Goal: Task Accomplishment & Management: Manage account settings

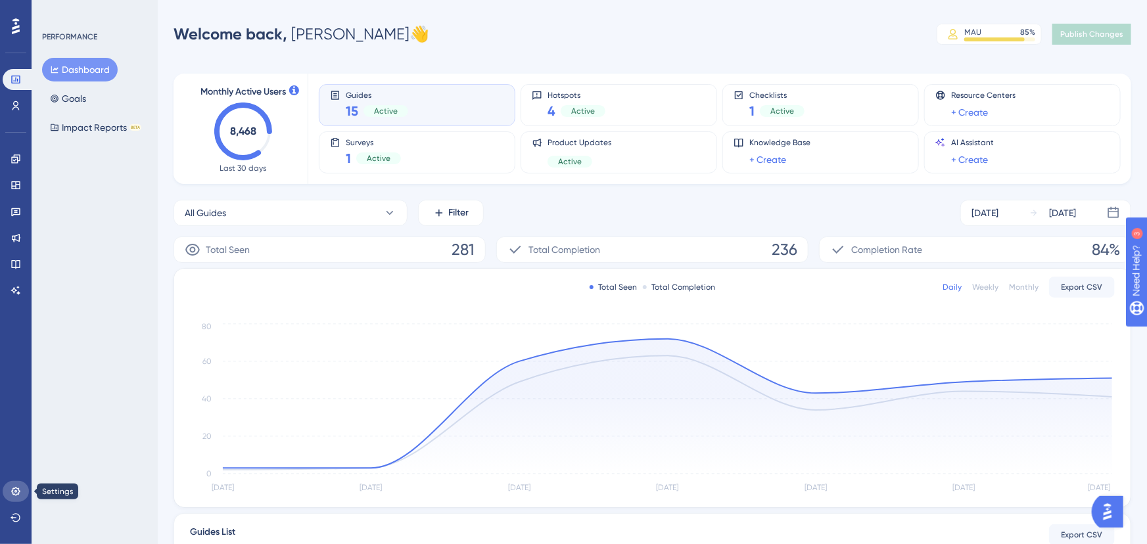
click at [19, 492] on icon at bounding box center [15, 491] width 9 height 9
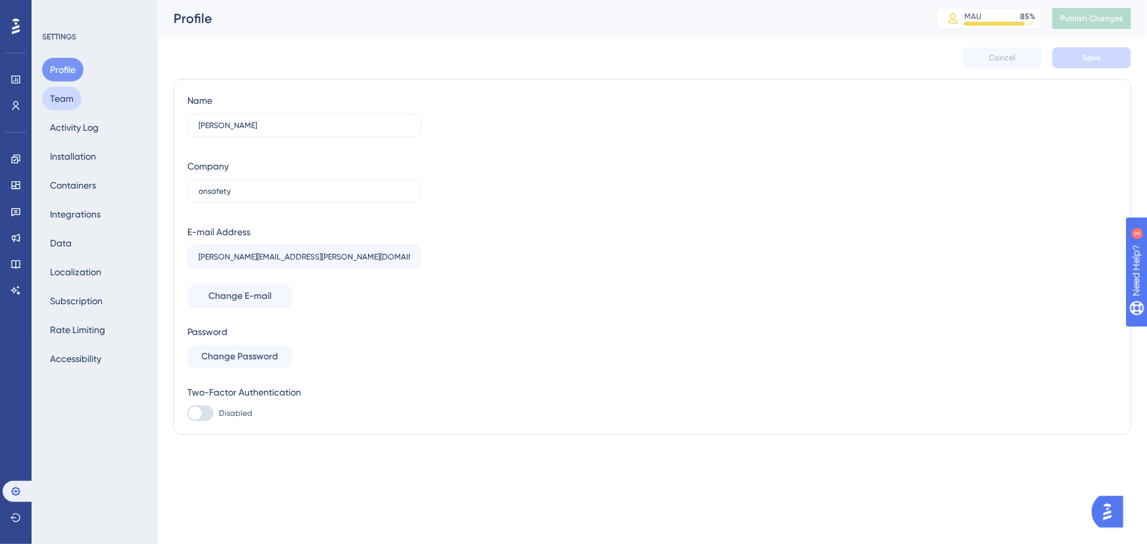
click at [70, 94] on div "Profile Team Activity Log Installation Containers Integrations Data Localizatio…" at bounding box center [95, 214] width 106 height 313
click at [55, 93] on button "Team" at bounding box center [61, 99] width 39 height 24
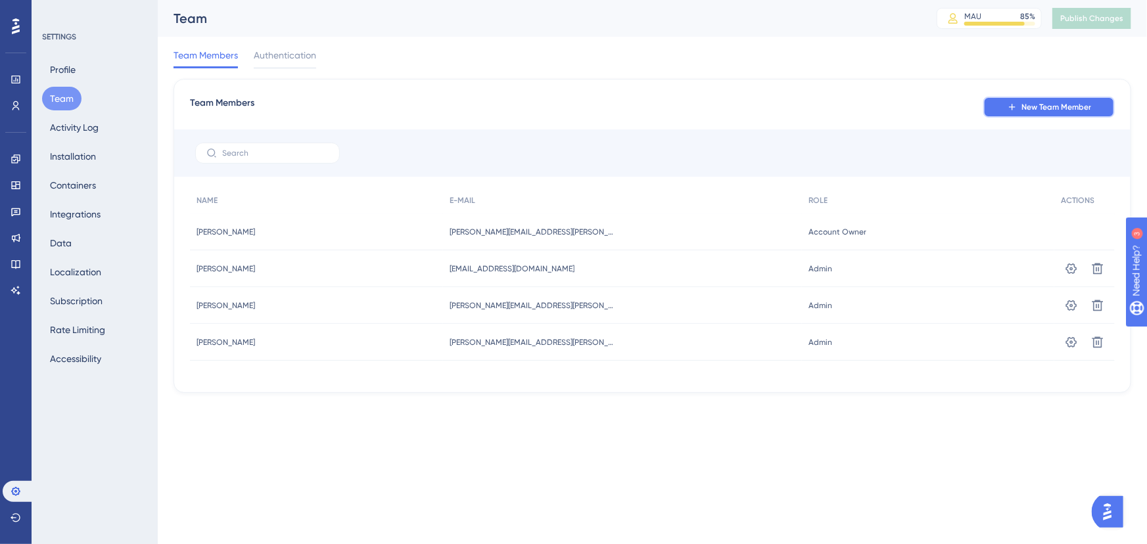
click at [1064, 103] on span "New Team Member" at bounding box center [1057, 107] width 70 height 11
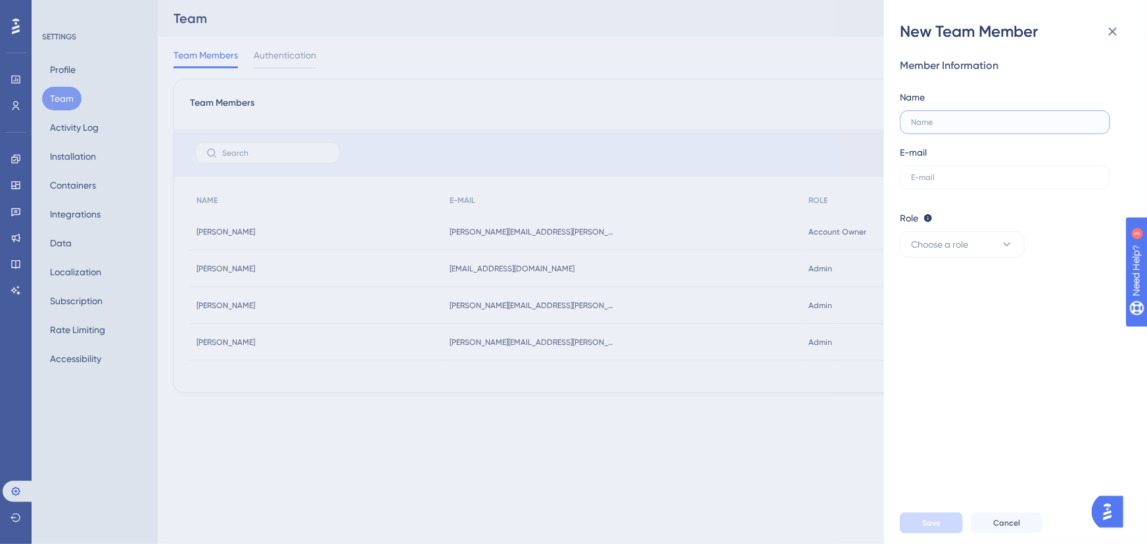
click at [942, 126] on input "text" at bounding box center [1005, 122] width 188 height 9
type input "[PERSON_NAME]"
type input "[PERSON_NAME][EMAIL_ADDRESS][PERSON_NAME][DOMAIN_NAME]"
click at [953, 231] on button "Choose a role" at bounding box center [962, 244] width 125 height 26
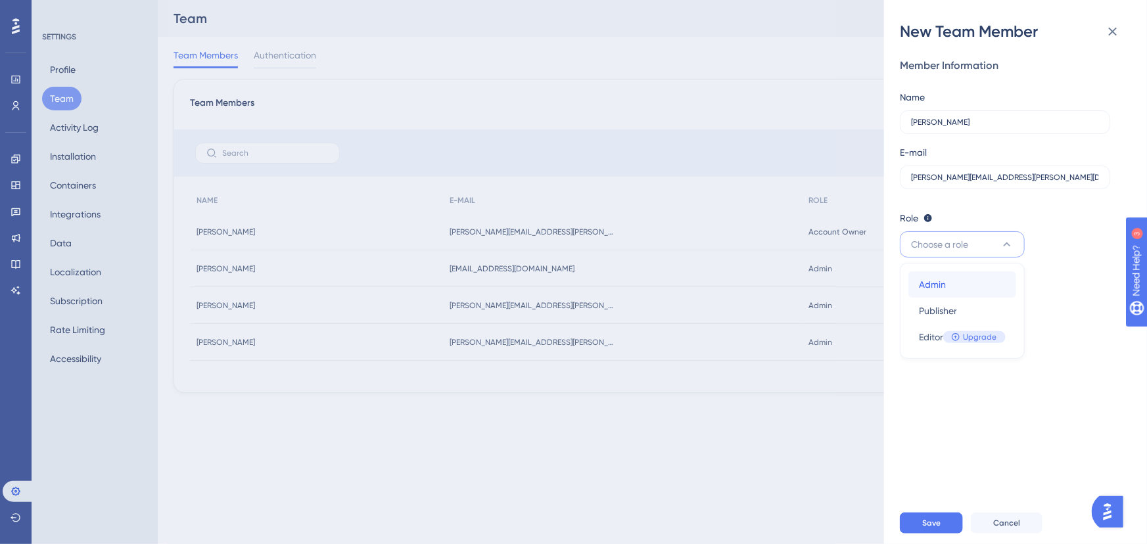
click at [956, 288] on div "Admin Admin" at bounding box center [962, 284] width 87 height 26
click at [972, 312] on div "Member Information Name [PERSON_NAME] E-mail [PERSON_NAME][EMAIL_ADDRESS][PERSO…" at bounding box center [1021, 272] width 242 height 460
click at [933, 527] on span "Save" at bounding box center [931, 523] width 18 height 11
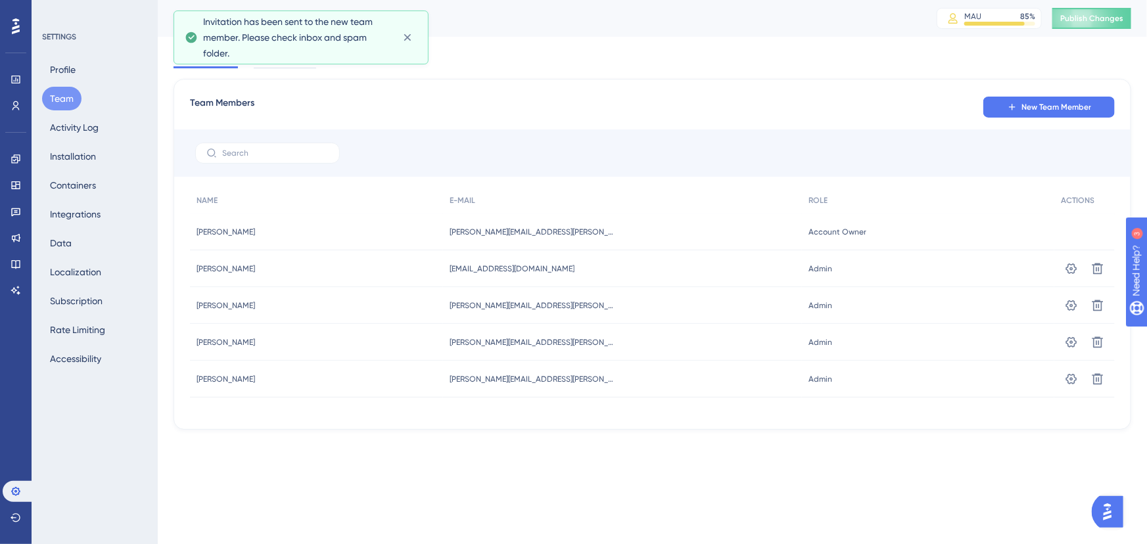
click at [260, 39] on span "Invitation has been sent to the new team member. Please check inbox and spam fo…" at bounding box center [297, 37] width 189 height 47
click at [257, 47] on span "Invitation has been sent to the new team member. Please check inbox and spam fo…" at bounding box center [297, 37] width 189 height 47
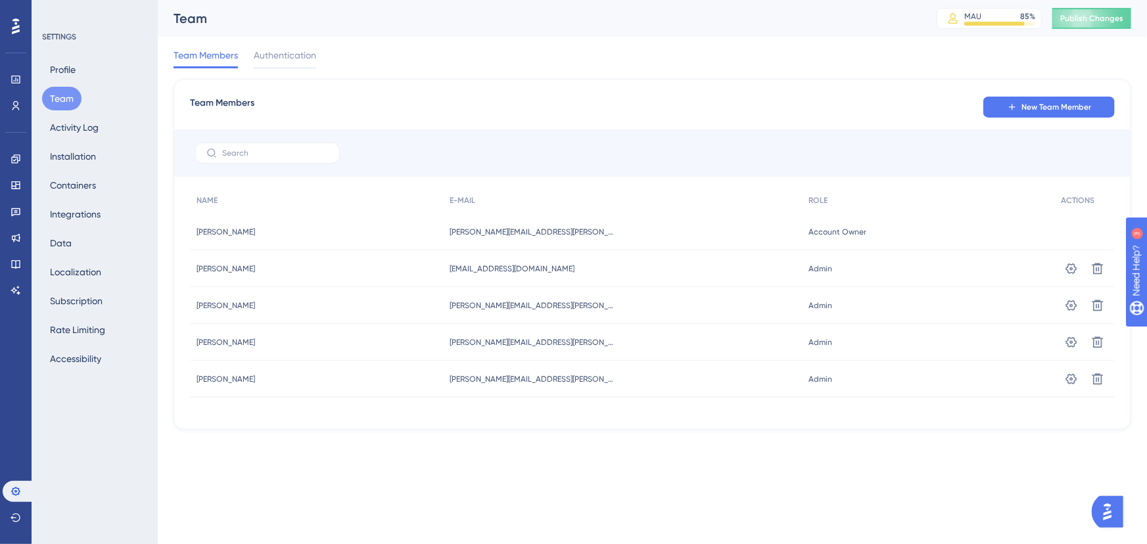
click at [480, 376] on span "[PERSON_NAME][EMAIL_ADDRESS][PERSON_NAME][DOMAIN_NAME]" at bounding box center [532, 379] width 164 height 11
